Goal: Task Accomplishment & Management: Manage account settings

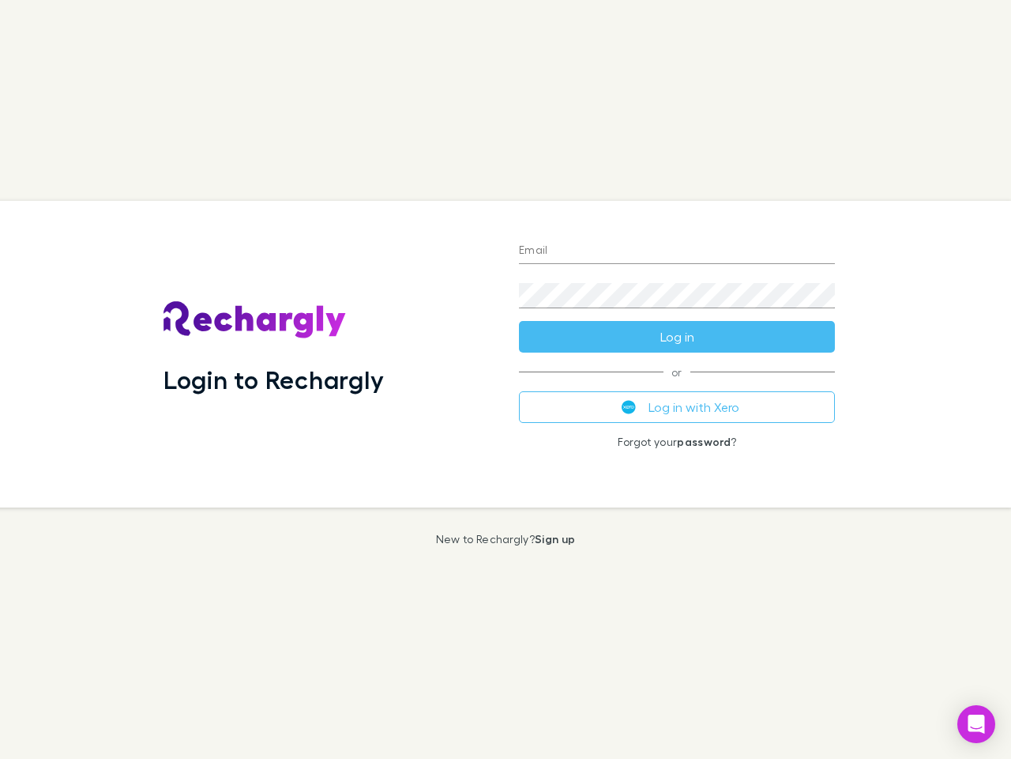
click at [506, 379] on div "Login to Rechargly" at bounding box center [329, 354] width 356 height 307
click at [677, 251] on input "Email" at bounding box center [677, 251] width 316 height 25
click at [677, 337] on button "Log in" at bounding box center [677, 337] width 316 height 32
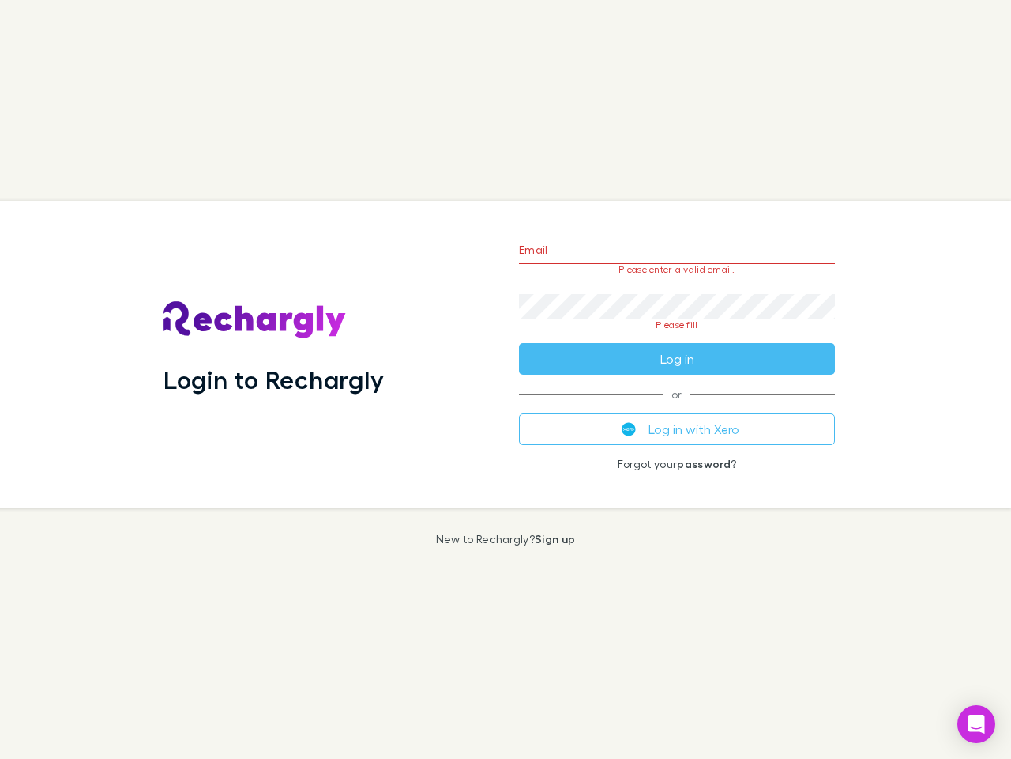
click at [677, 407] on div "Email Please enter a valid email. Password Please fill Log in or Log in with Xe…" at bounding box center [677, 354] width 341 height 307
click at [977, 724] on icon "Open Intercom Messenger" at bounding box center [977, 723] width 17 height 19
